Goal: Check status: Check status

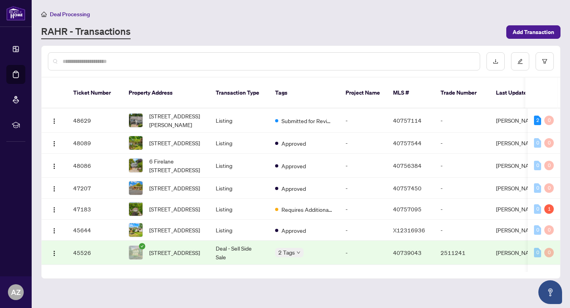
click at [117, 64] on input "text" at bounding box center [268, 61] width 411 height 9
type input "**********"
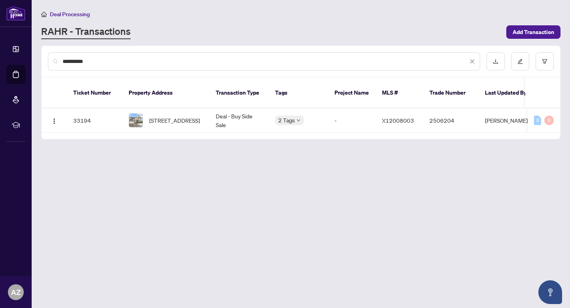
drag, startPoint x: 113, startPoint y: 63, endPoint x: 60, endPoint y: 63, distance: 53.1
click at [59, 63] on div "**********" at bounding box center [264, 61] width 432 height 18
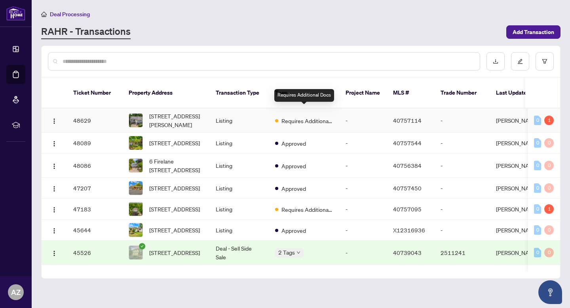
click at [288, 116] on span "Requires Additional Docs" at bounding box center [306, 120] width 51 height 9
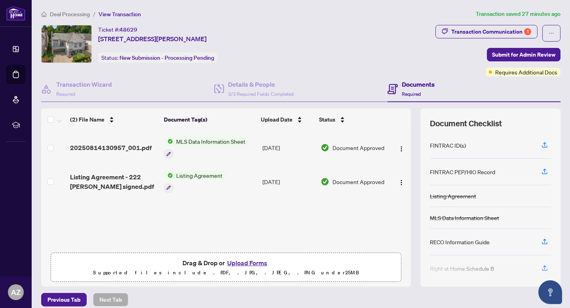
click at [476, 16] on article "Transaction saved 27 minutes ago" at bounding box center [518, 14] width 85 height 9
click at [471, 30] on div "Transaction Communication 1" at bounding box center [491, 31] width 80 height 13
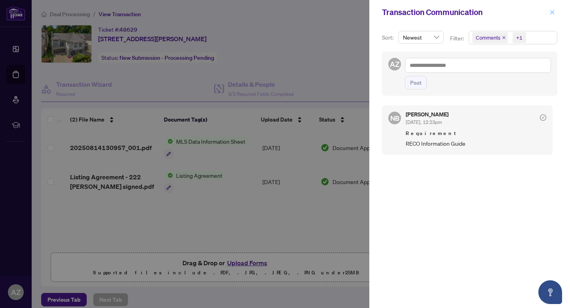
click at [551, 14] on icon "close" at bounding box center [553, 13] width 6 height 6
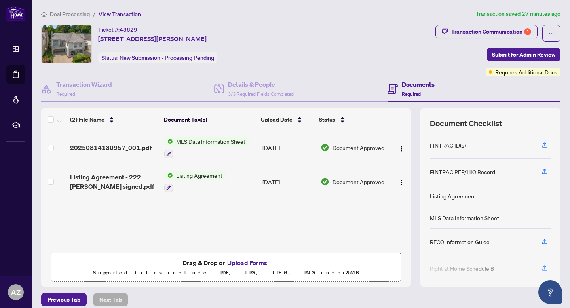
click at [79, 11] on span "Deal Processing" at bounding box center [70, 14] width 40 height 7
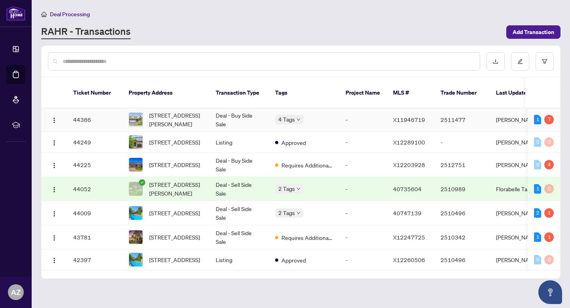
scroll to position [180, 0]
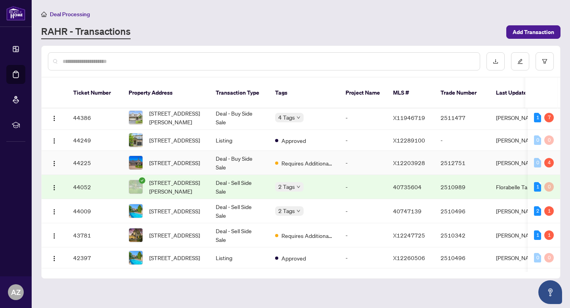
click at [316, 175] on td "Requires Additional Docs" at bounding box center [304, 163] width 70 height 24
